Goal: Check status: Check status

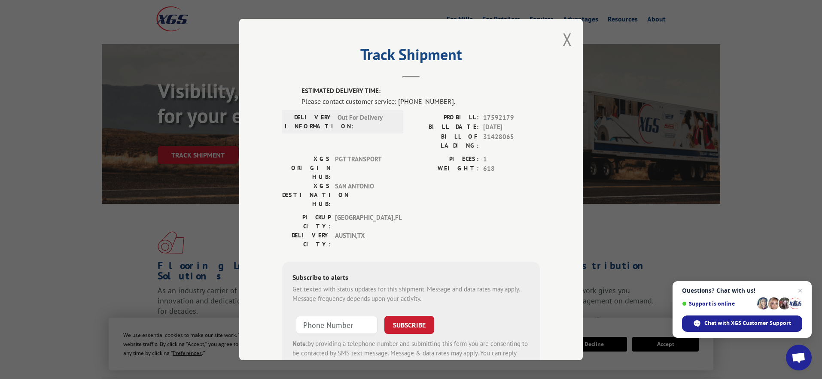
scroll to position [3, 0]
drag, startPoint x: 514, startPoint y: 116, endPoint x: 482, endPoint y: 117, distance: 32.2
click at [482, 117] on div "PROBILL: 17592179" at bounding box center [475, 117] width 129 height 10
copy span "17592179"
click at [565, 38] on button "Close modal" at bounding box center [566, 38] width 9 height 23
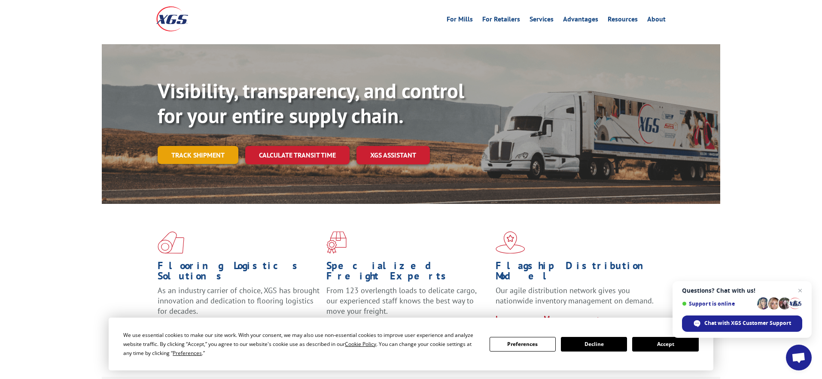
click at [204, 146] on link "Track shipment" at bounding box center [198, 155] width 81 height 18
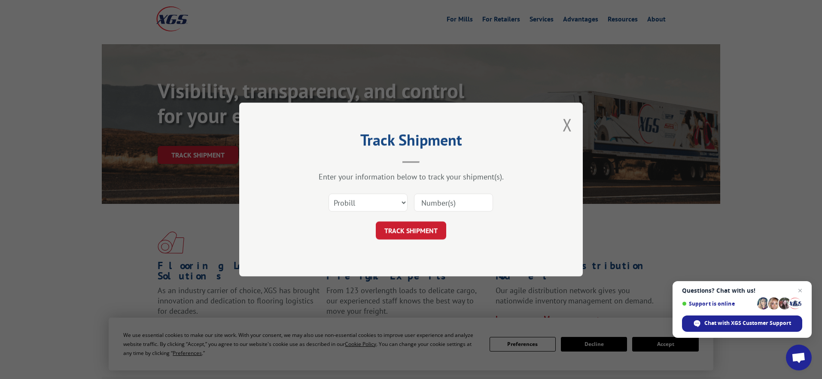
click at [429, 203] on input at bounding box center [453, 203] width 79 height 18
paste input "17592179"
type input "17592179"
click at [418, 229] on button "TRACK SHIPMENT" at bounding box center [411, 231] width 70 height 18
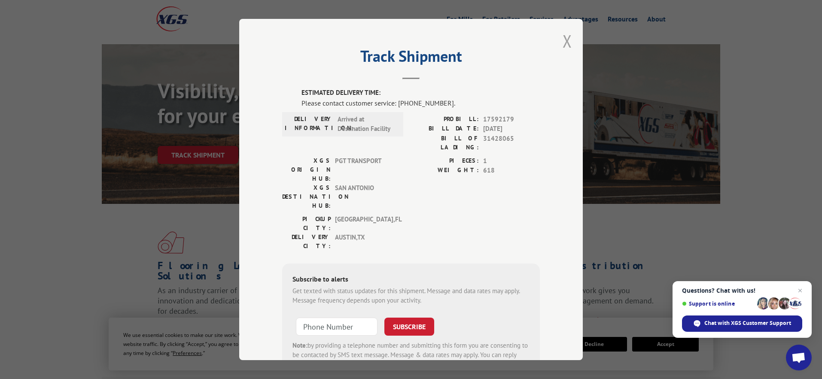
click at [564, 43] on button "Close modal" at bounding box center [566, 41] width 9 height 23
